Goal: Task Accomplishment & Management: Manage account settings

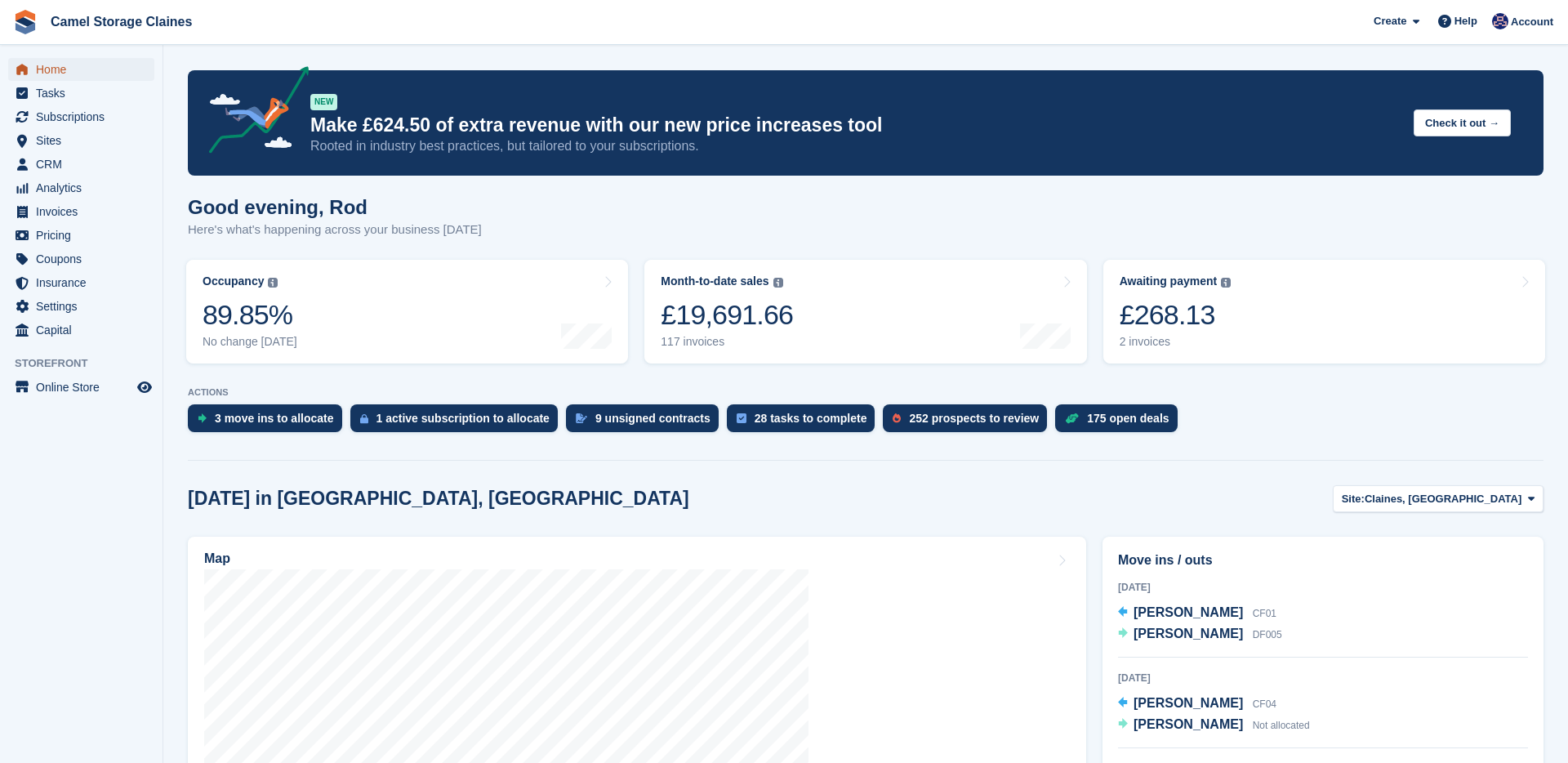
click at [93, 70] on span "Home" at bounding box center [84, 69] width 98 height 23
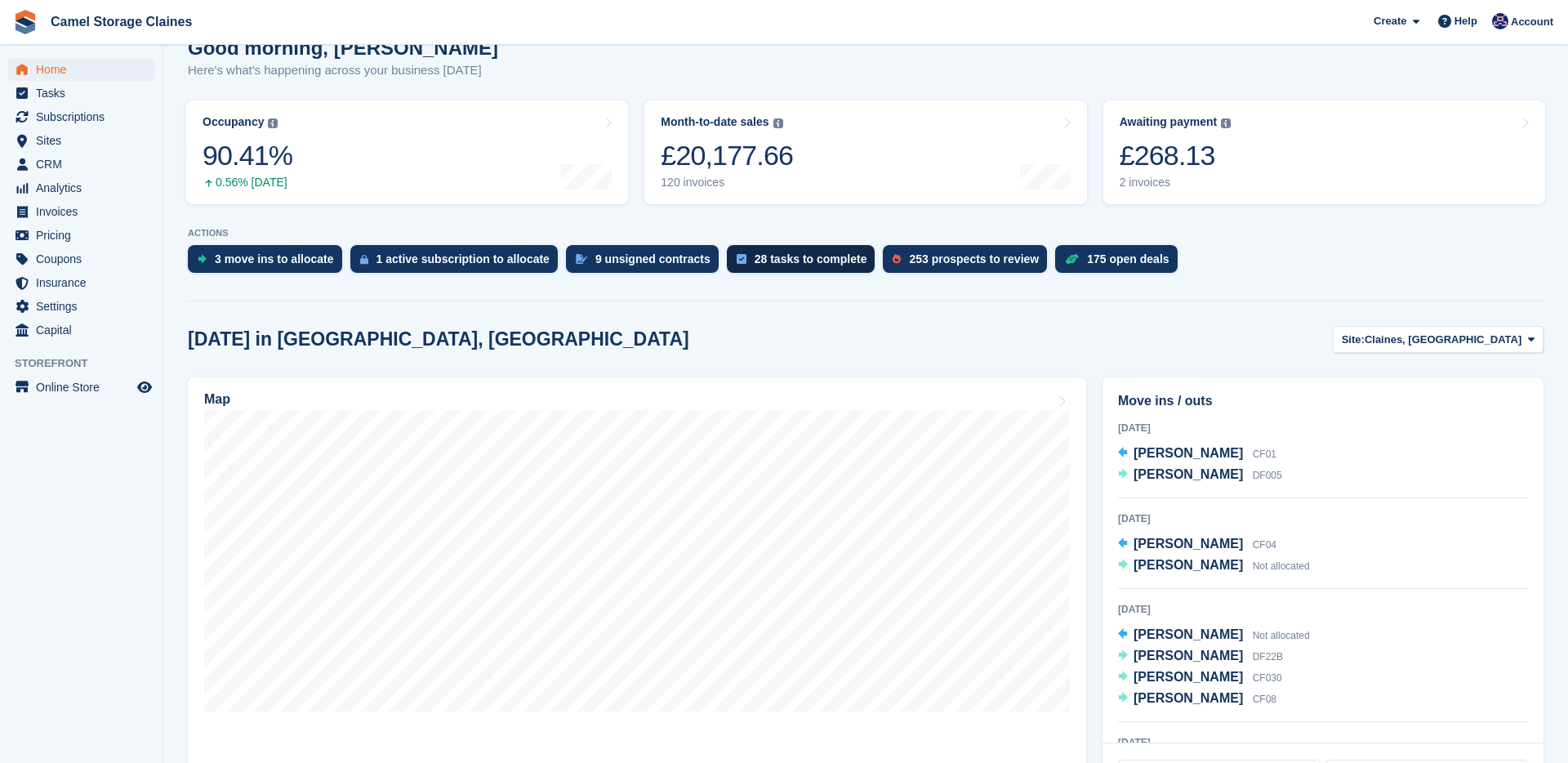
scroll to position [161, 0]
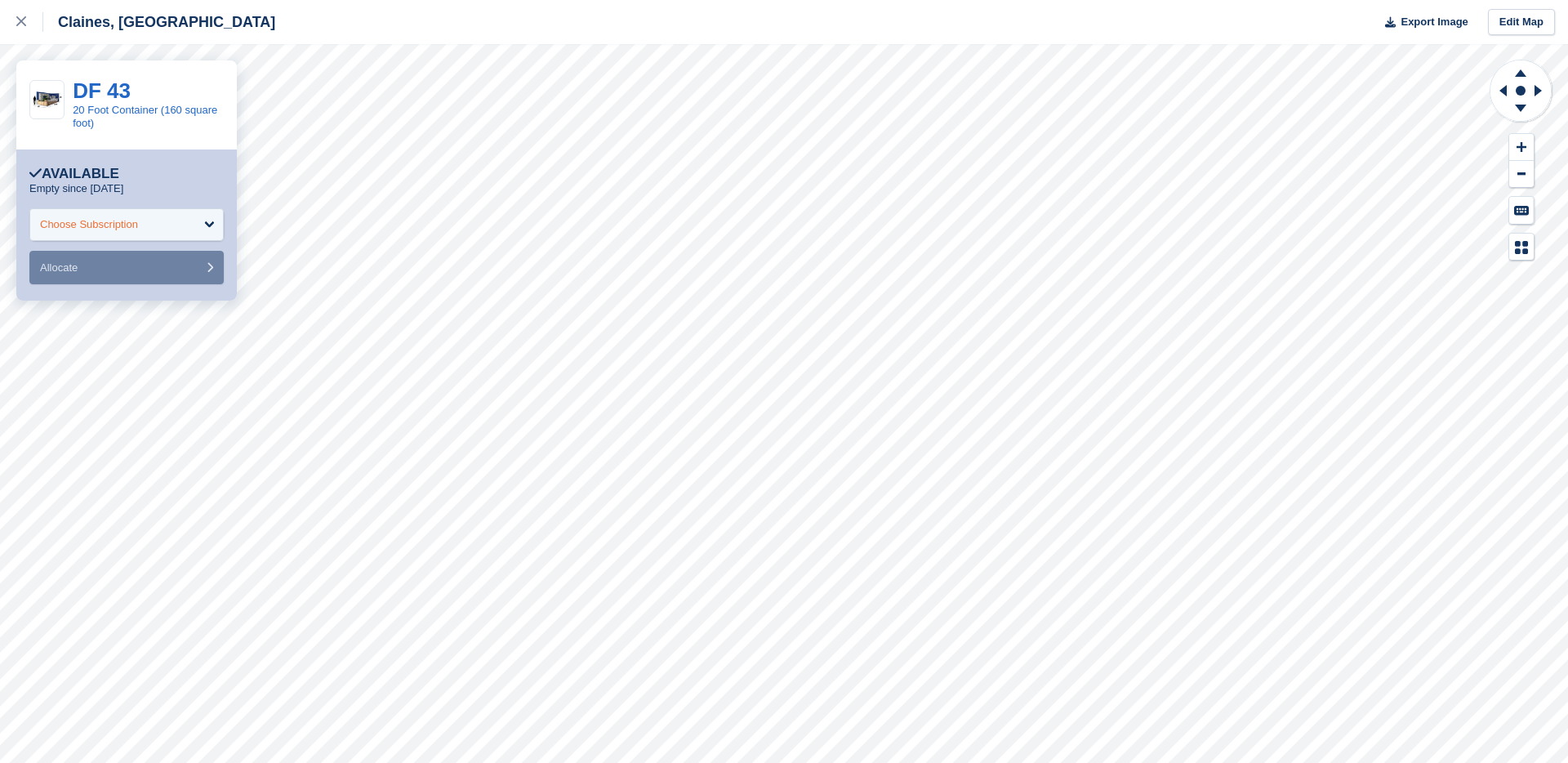
click at [88, 222] on div "Choose Subscription" at bounding box center [88, 224] width 98 height 16
click at [108, 235] on div "Choose Subscription" at bounding box center [127, 224] width 195 height 32
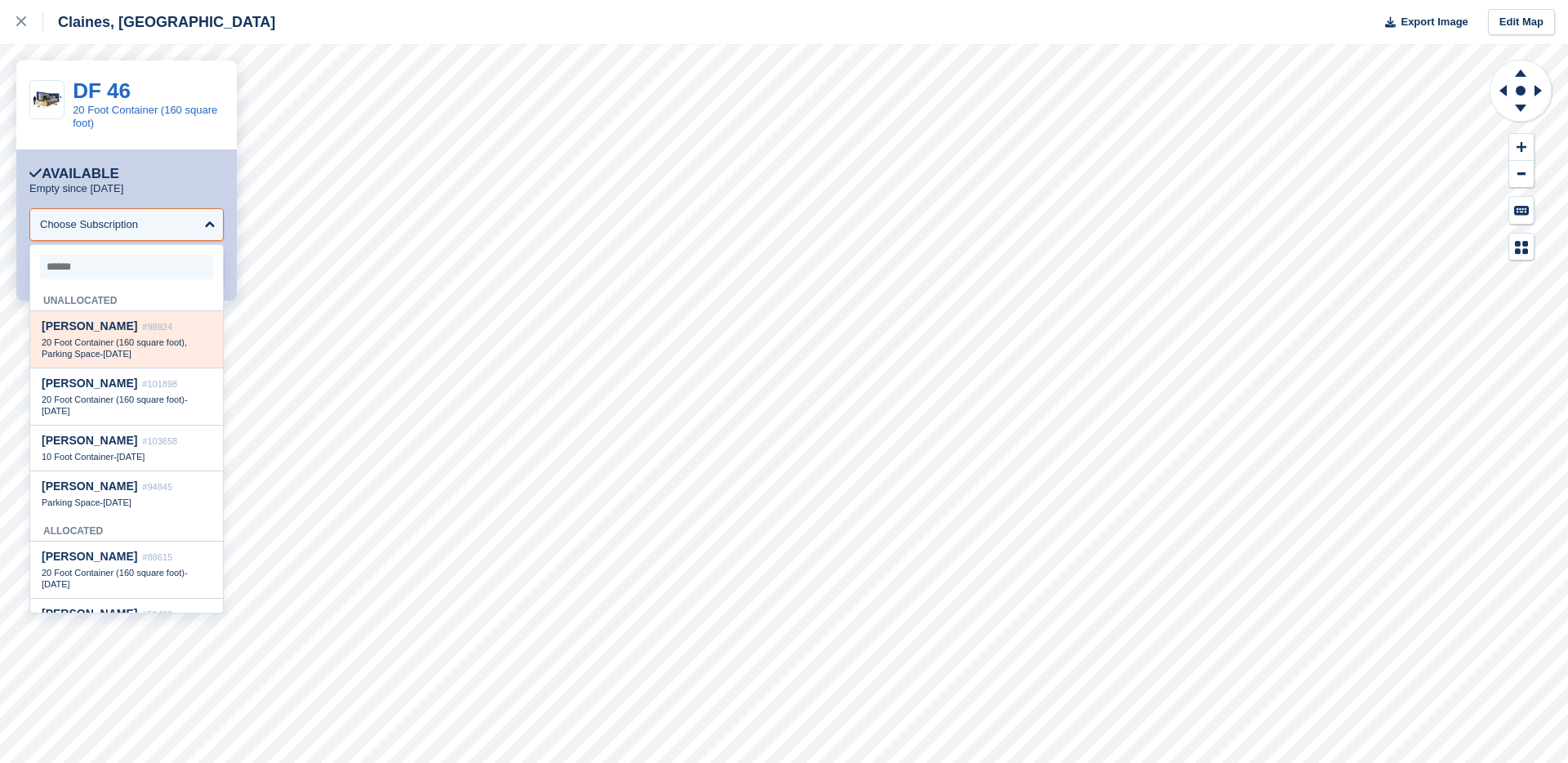
click at [144, 327] on span "#98924" at bounding box center [157, 327] width 31 height 10
select select "*****"
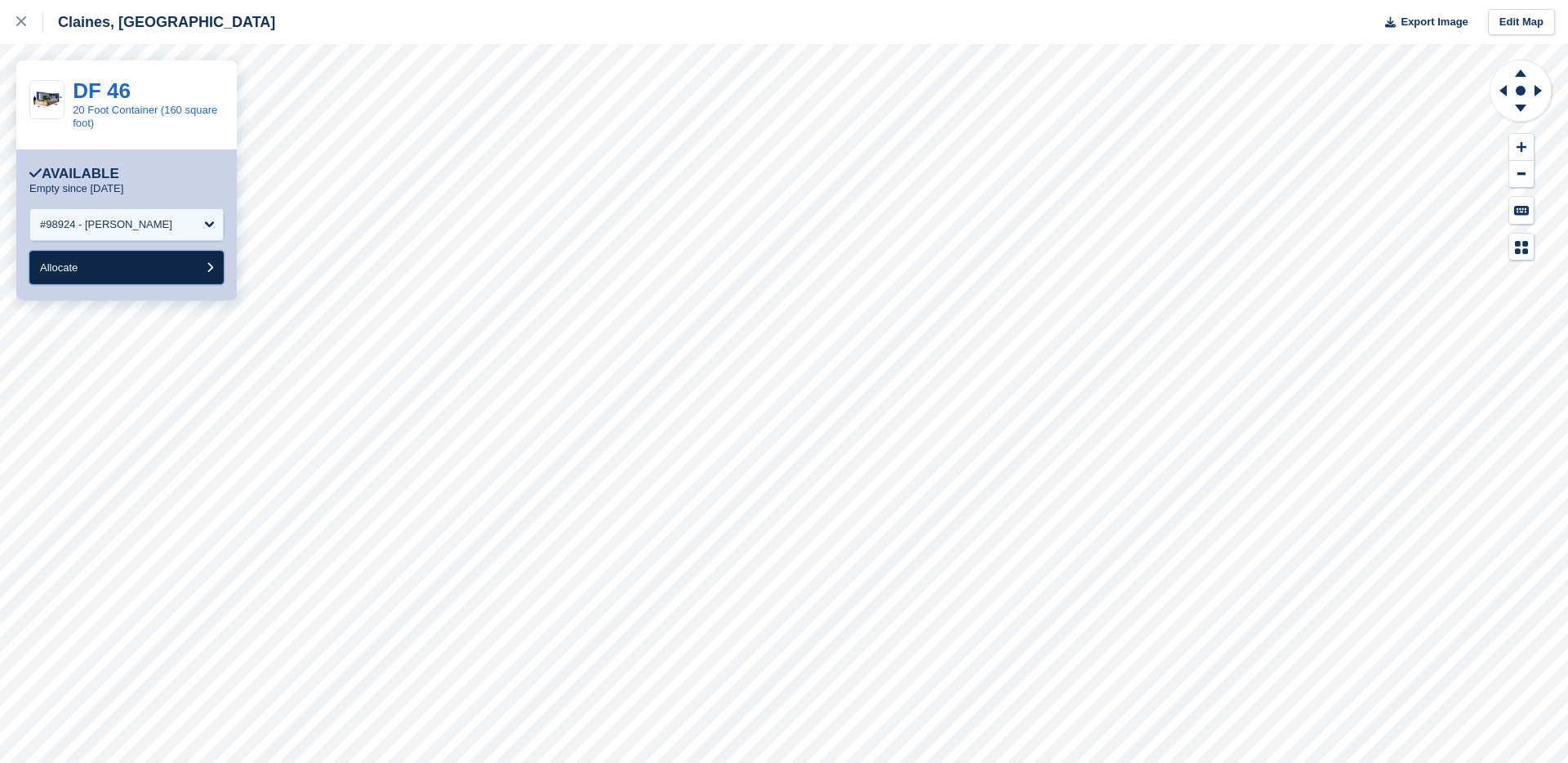
click at [121, 274] on button "Allocate" at bounding box center [127, 267] width 195 height 33
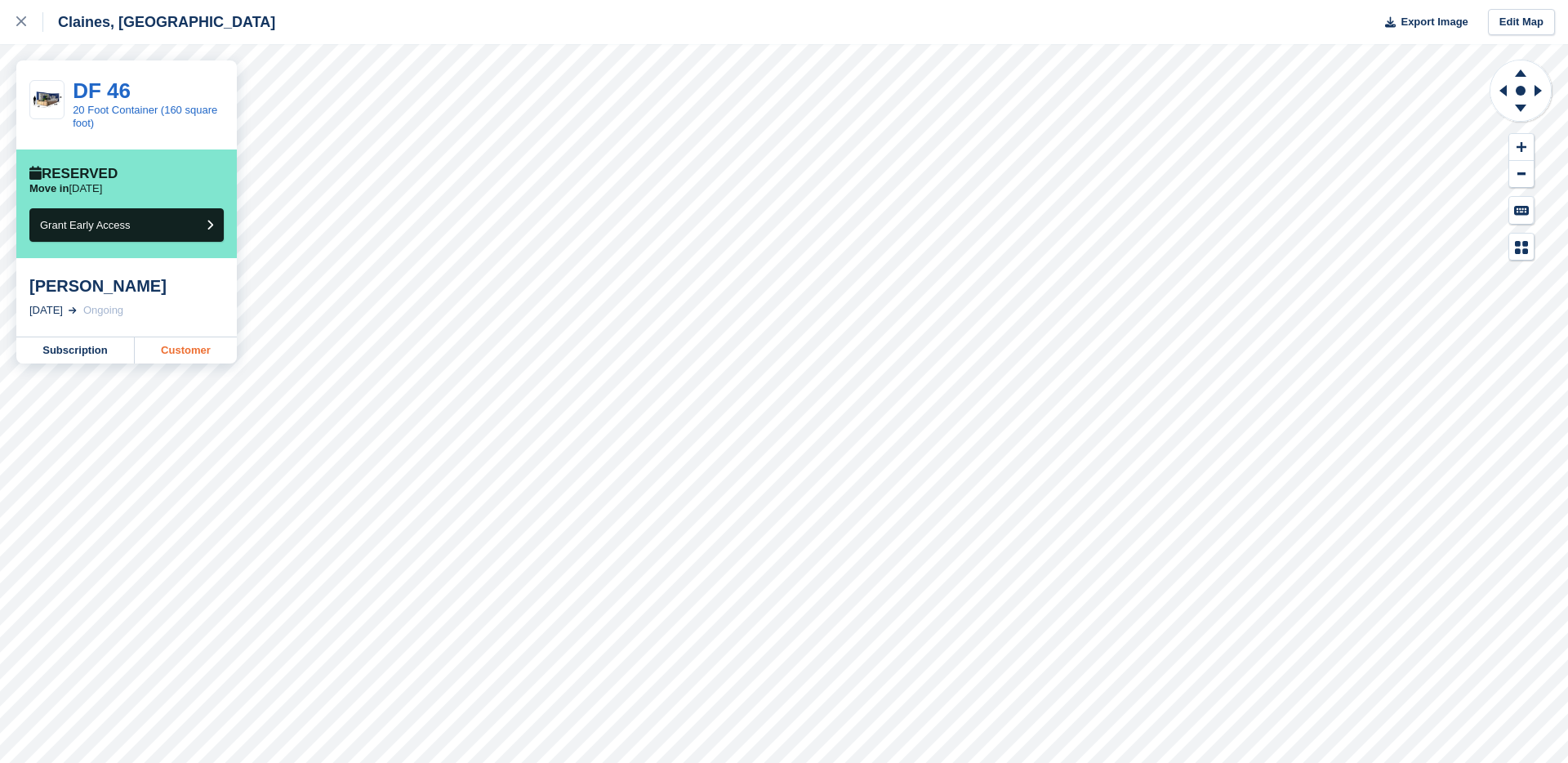
click at [155, 351] on link "Customer" at bounding box center [186, 350] width 102 height 26
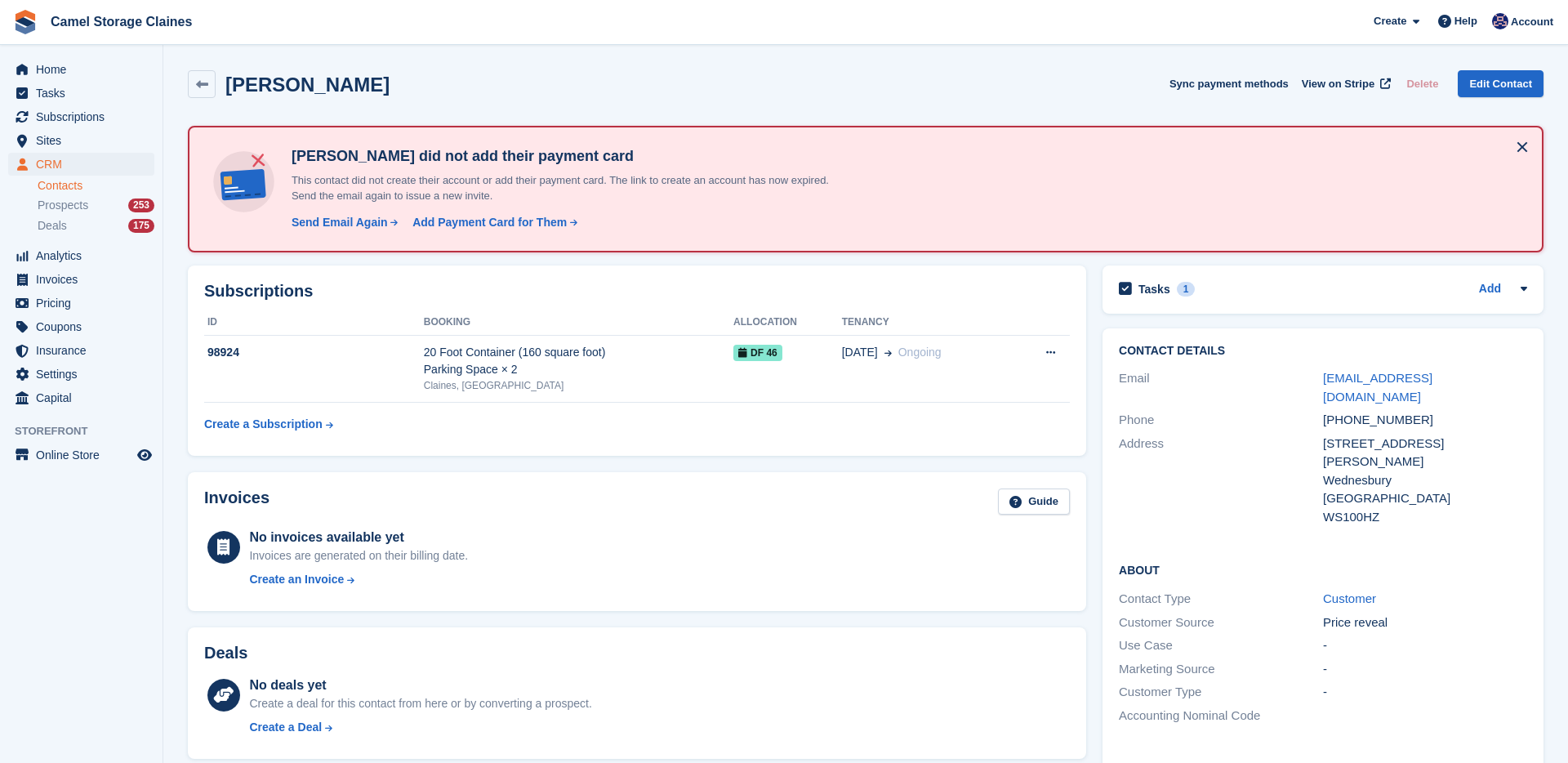
click at [1349, 411] on div "+447957368422" at bounding box center [1424, 421] width 204 height 19
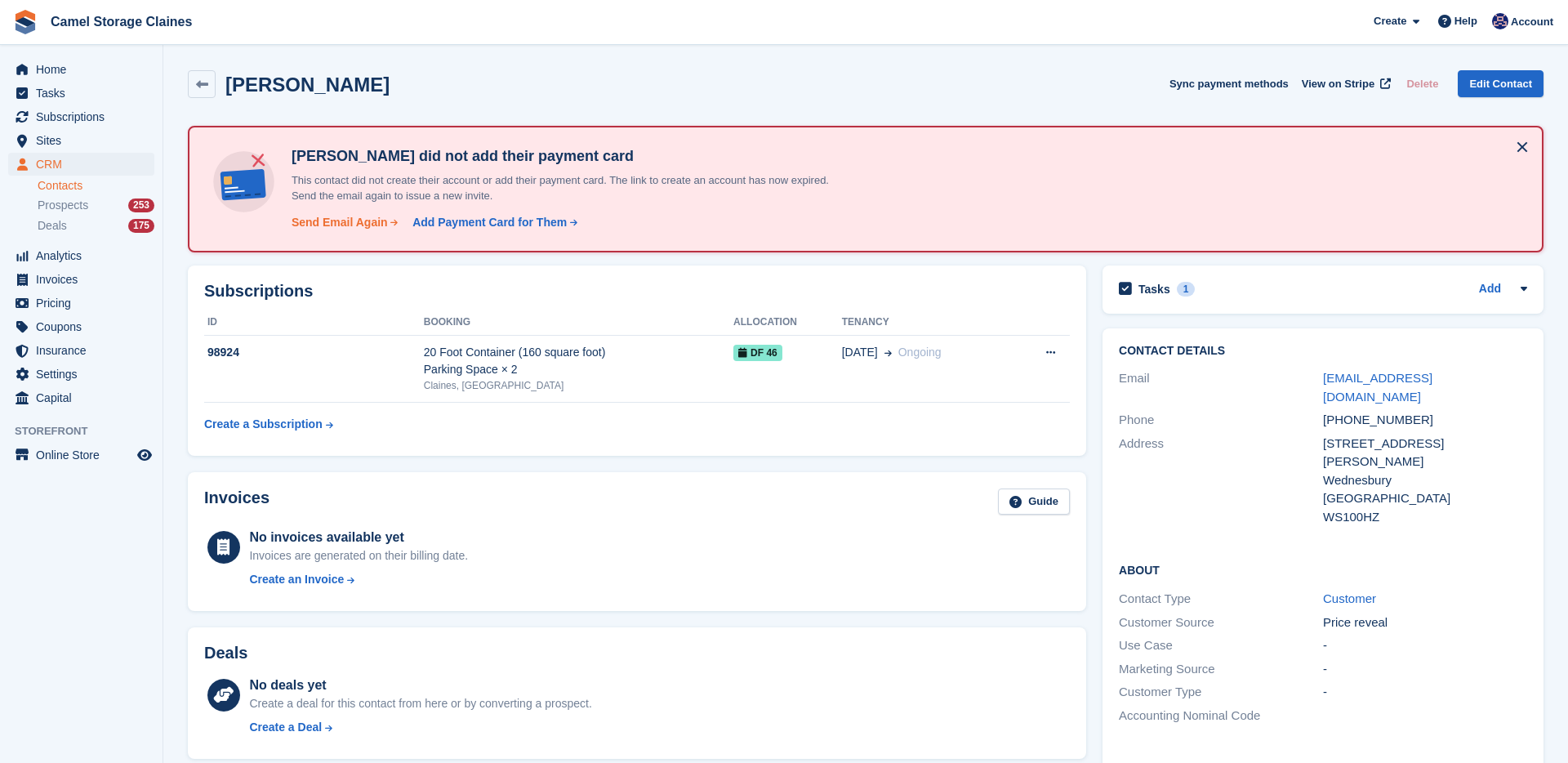
click at [348, 227] on div "Send Email Again" at bounding box center [339, 223] width 96 height 17
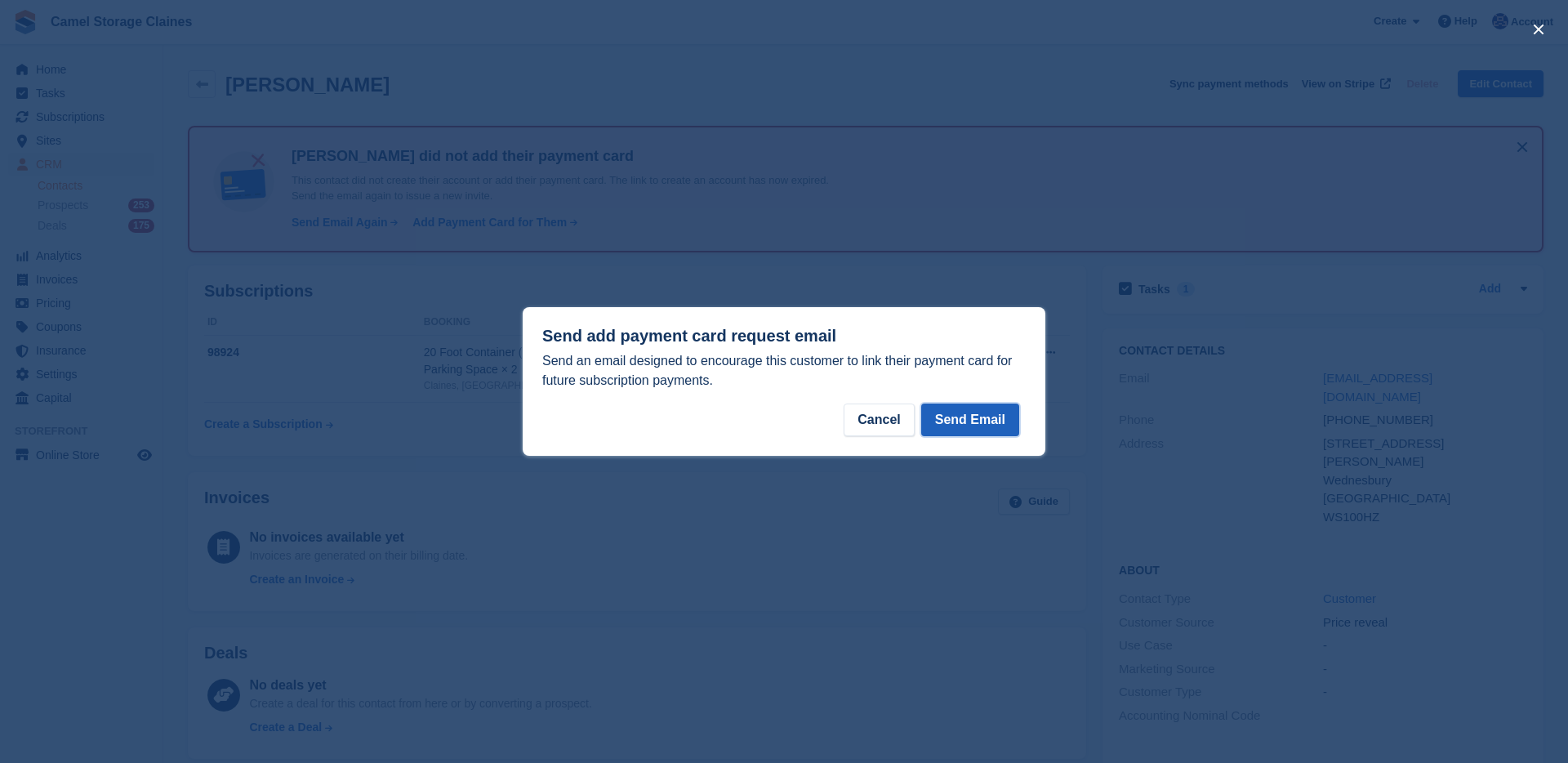
click at [950, 414] on button "Send Email" at bounding box center [969, 420] width 98 height 32
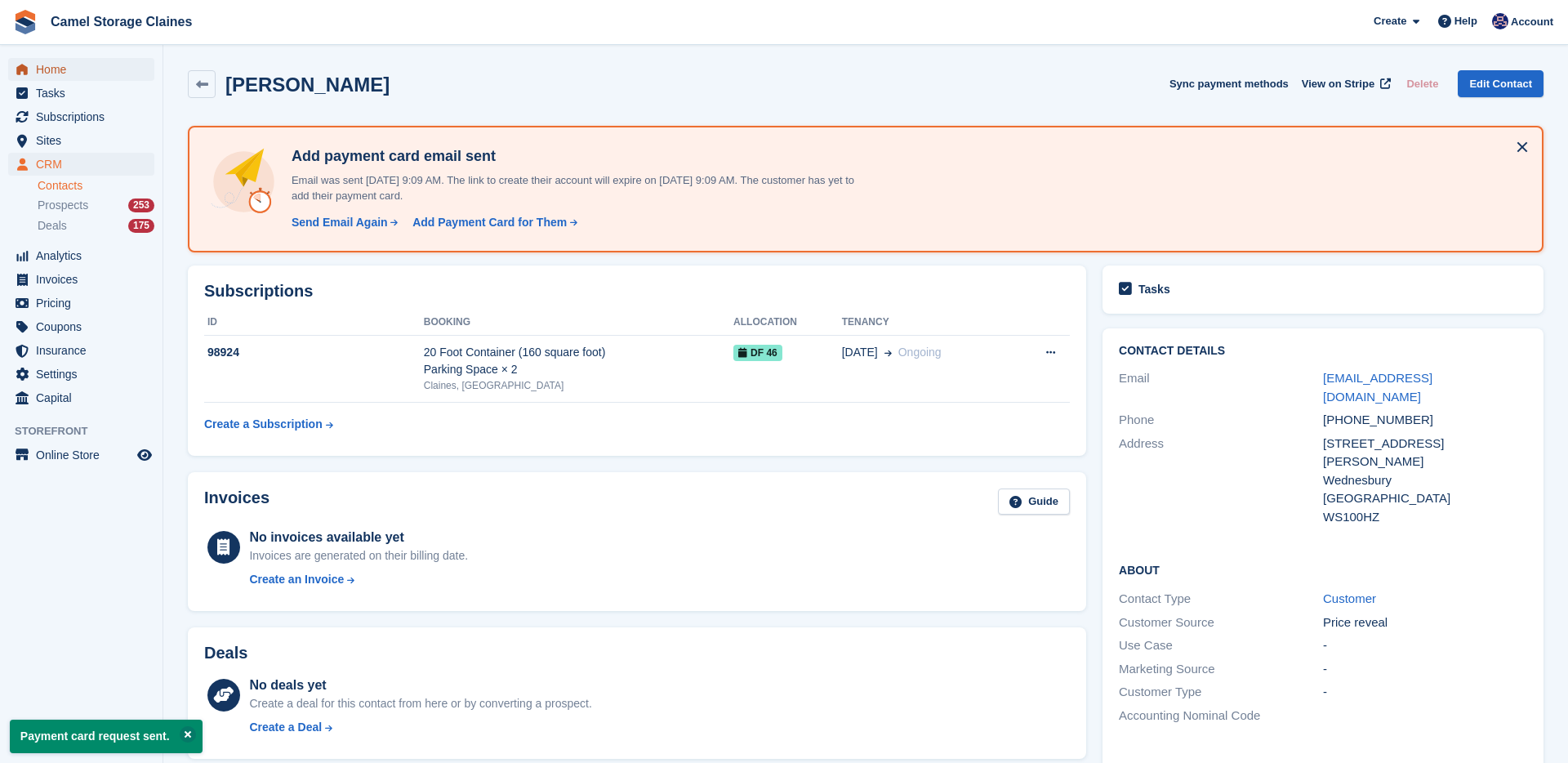
click at [123, 69] on span "Home" at bounding box center [84, 69] width 98 height 23
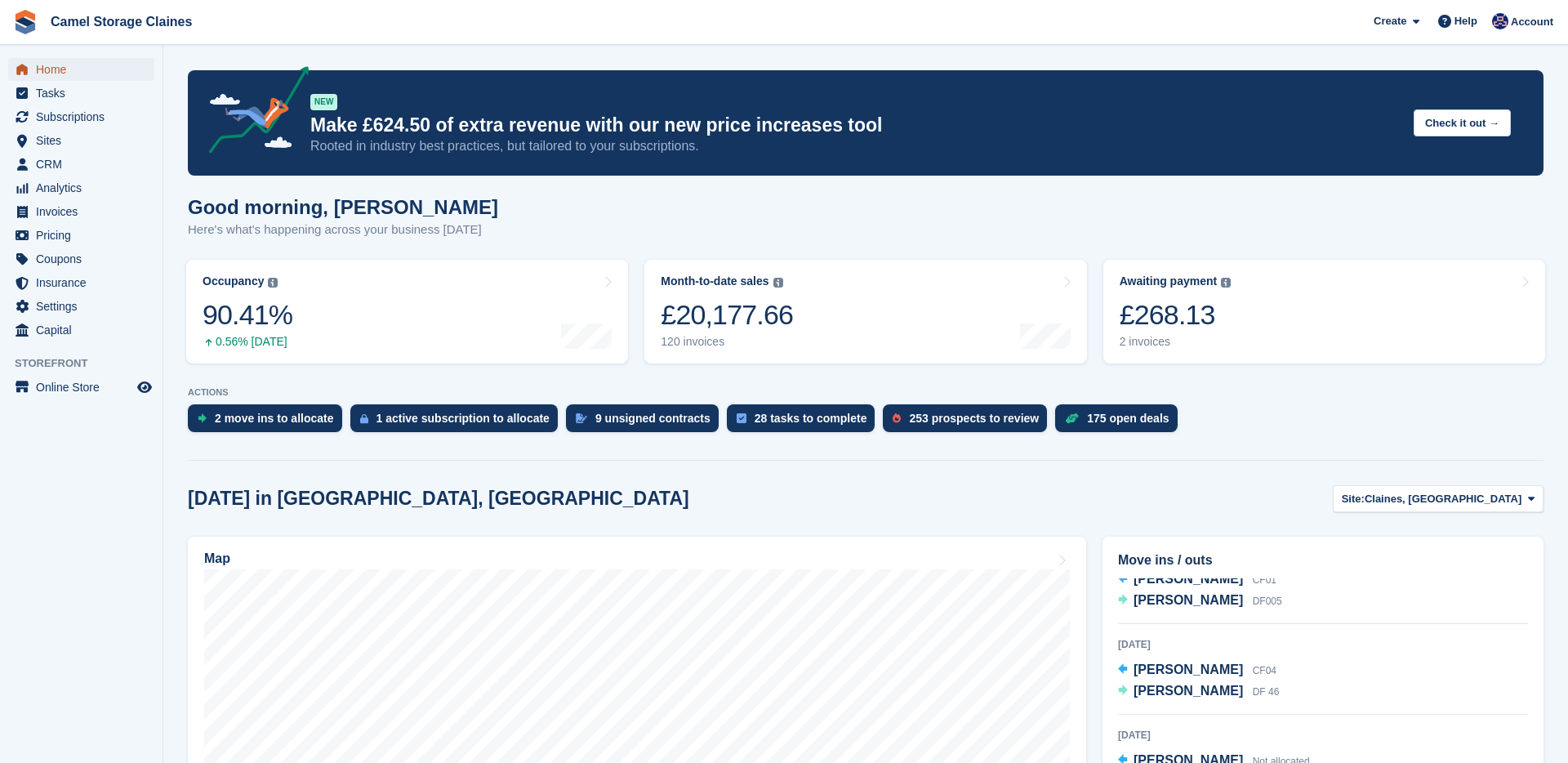
click at [75, 68] on span "Home" at bounding box center [84, 69] width 98 height 23
